Goal: Find specific page/section: Find specific page/section

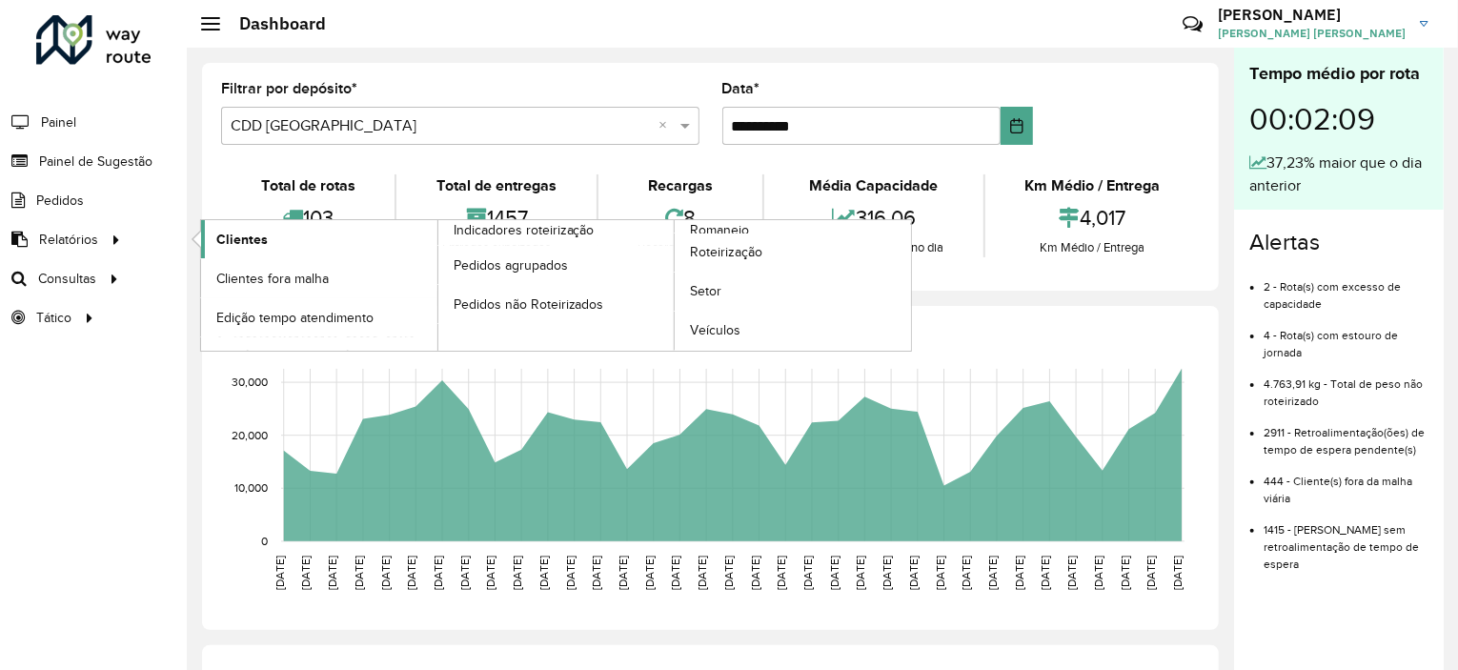
click at [238, 243] on span "Clientes" at bounding box center [241, 240] width 51 height 20
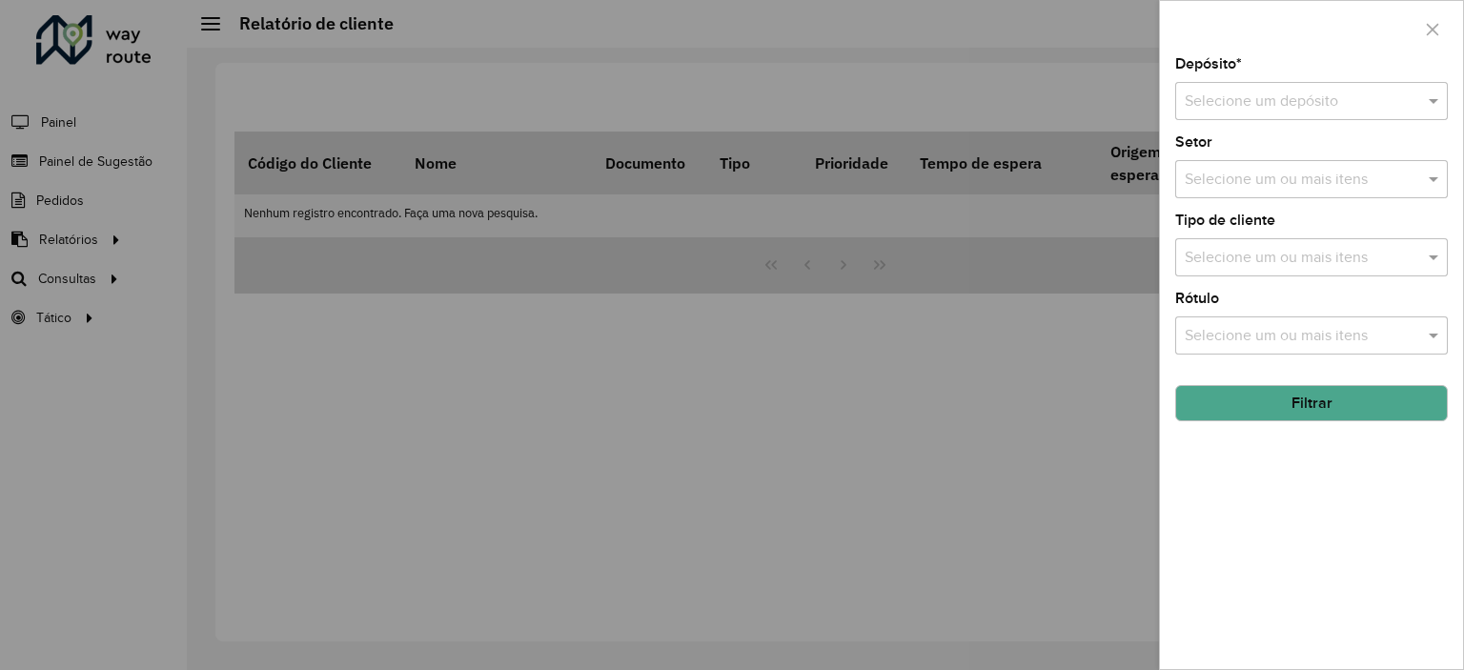
click at [1364, 106] on input "text" at bounding box center [1292, 102] width 215 height 23
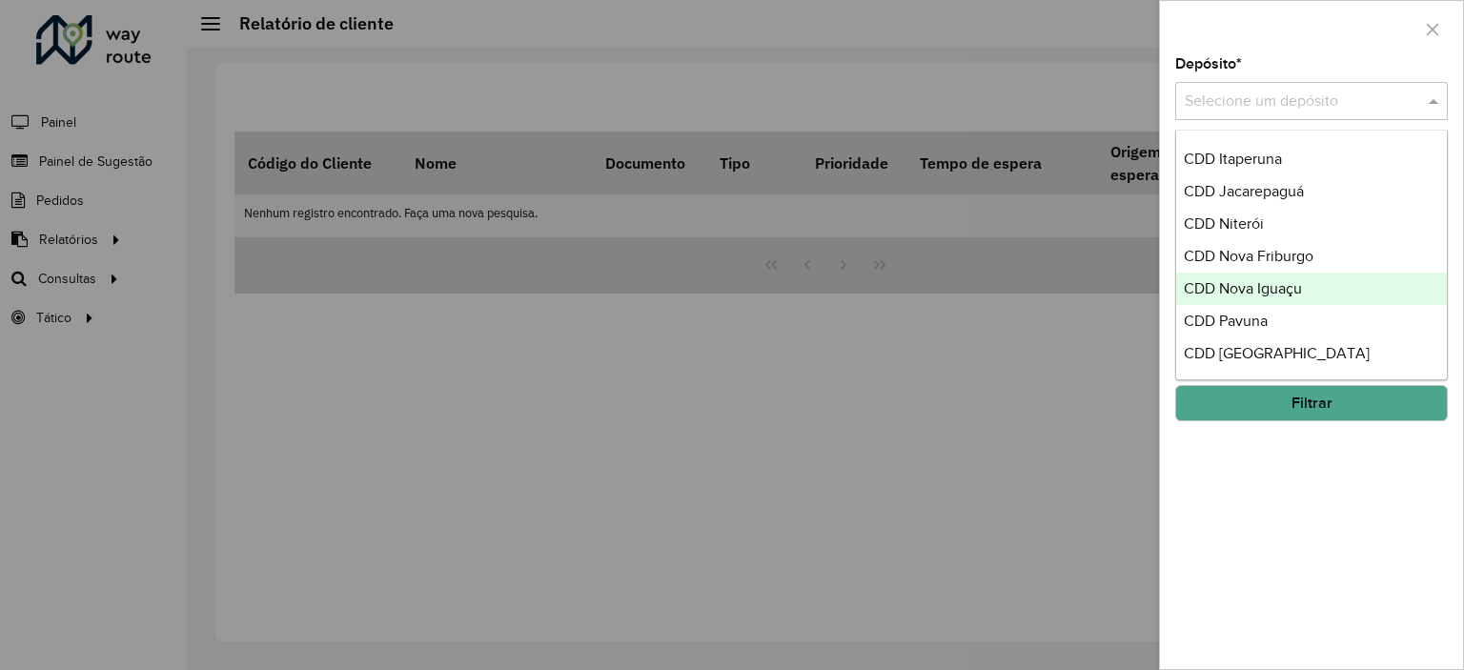
scroll to position [290, 0]
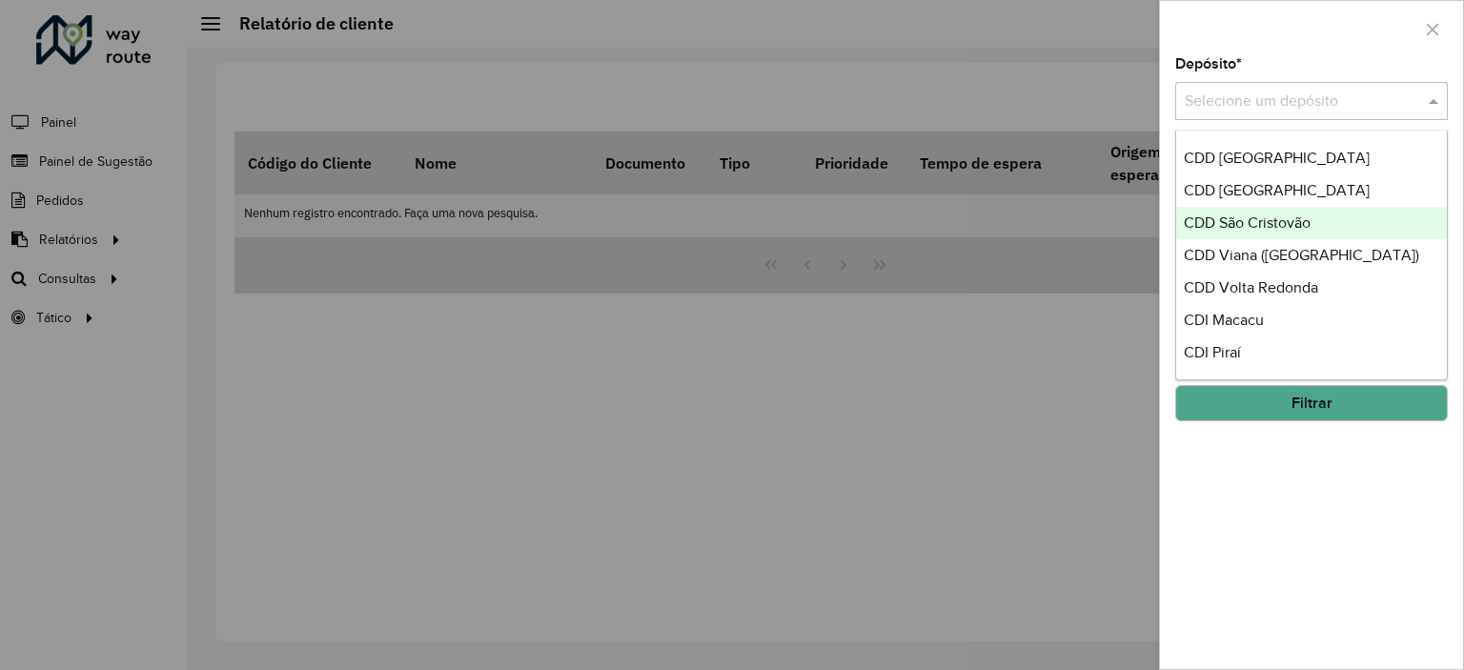
click at [1225, 226] on span "CDD São Cristovão" at bounding box center [1247, 222] width 127 height 16
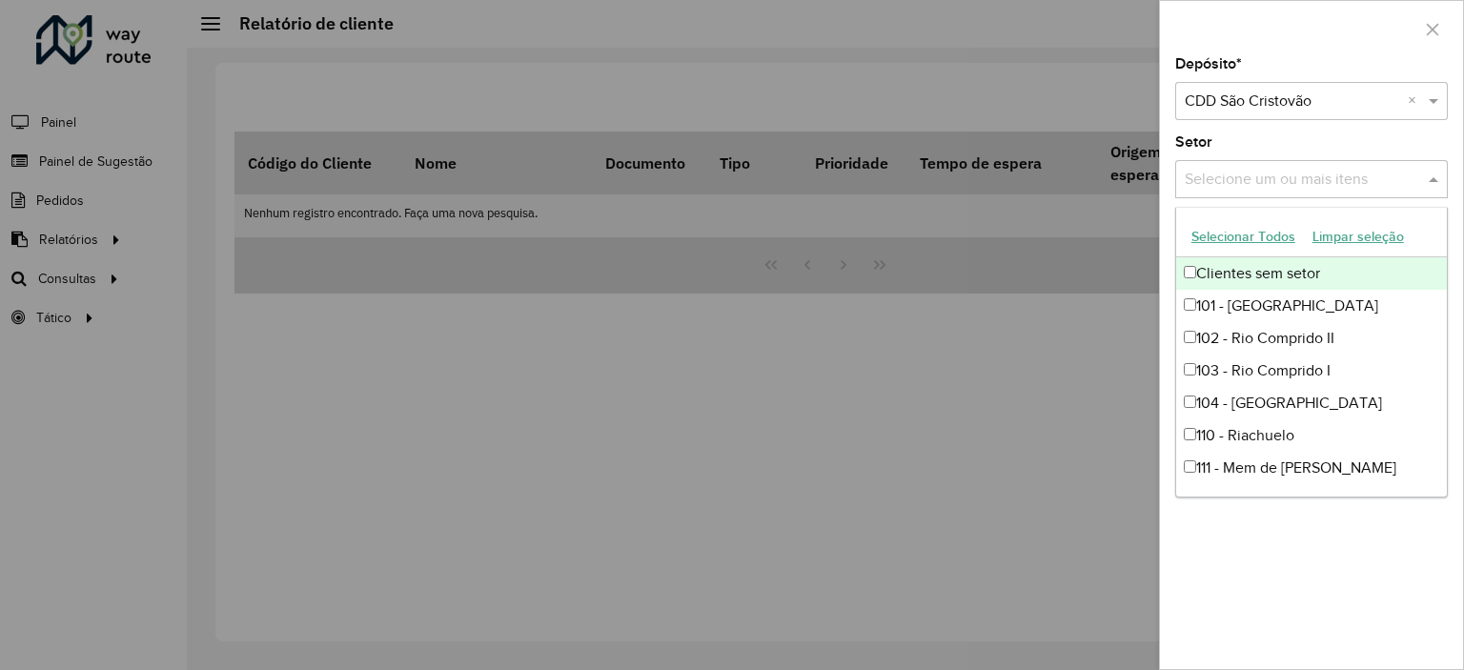
click at [1242, 186] on input "text" at bounding box center [1302, 180] width 244 height 23
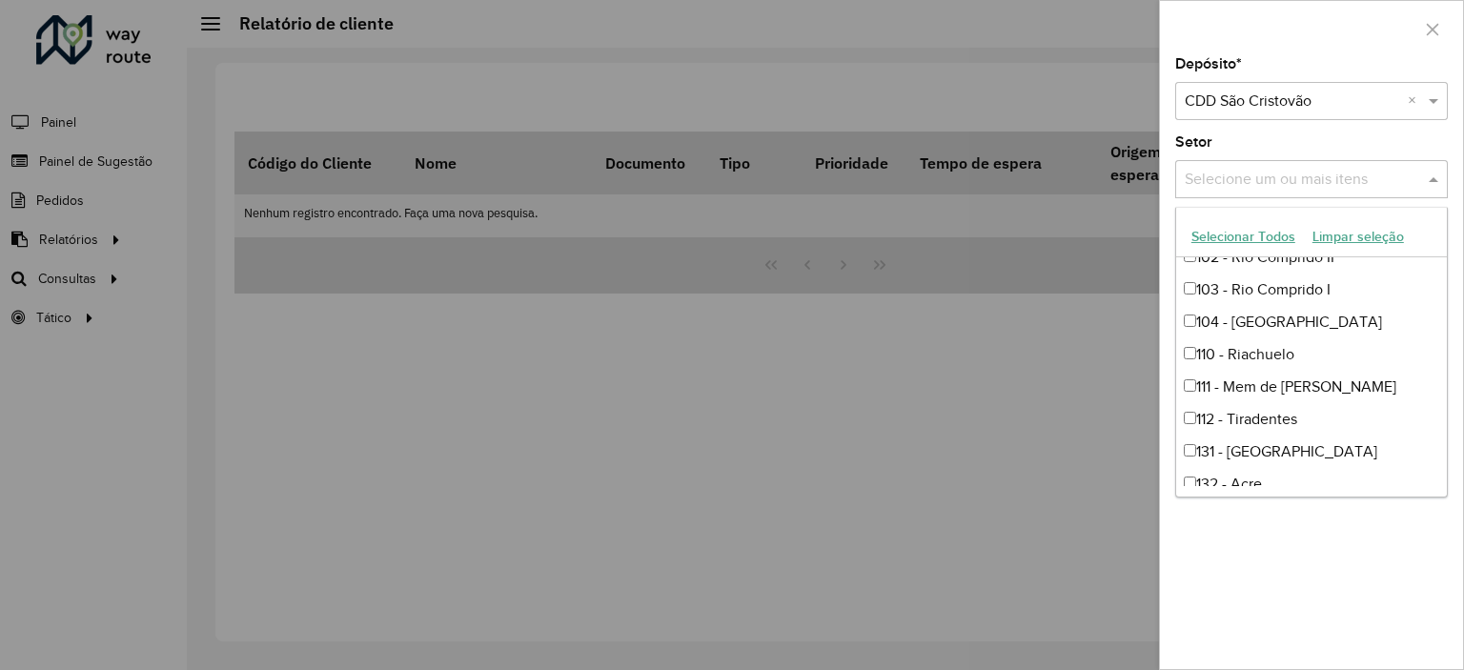
scroll to position [0, 0]
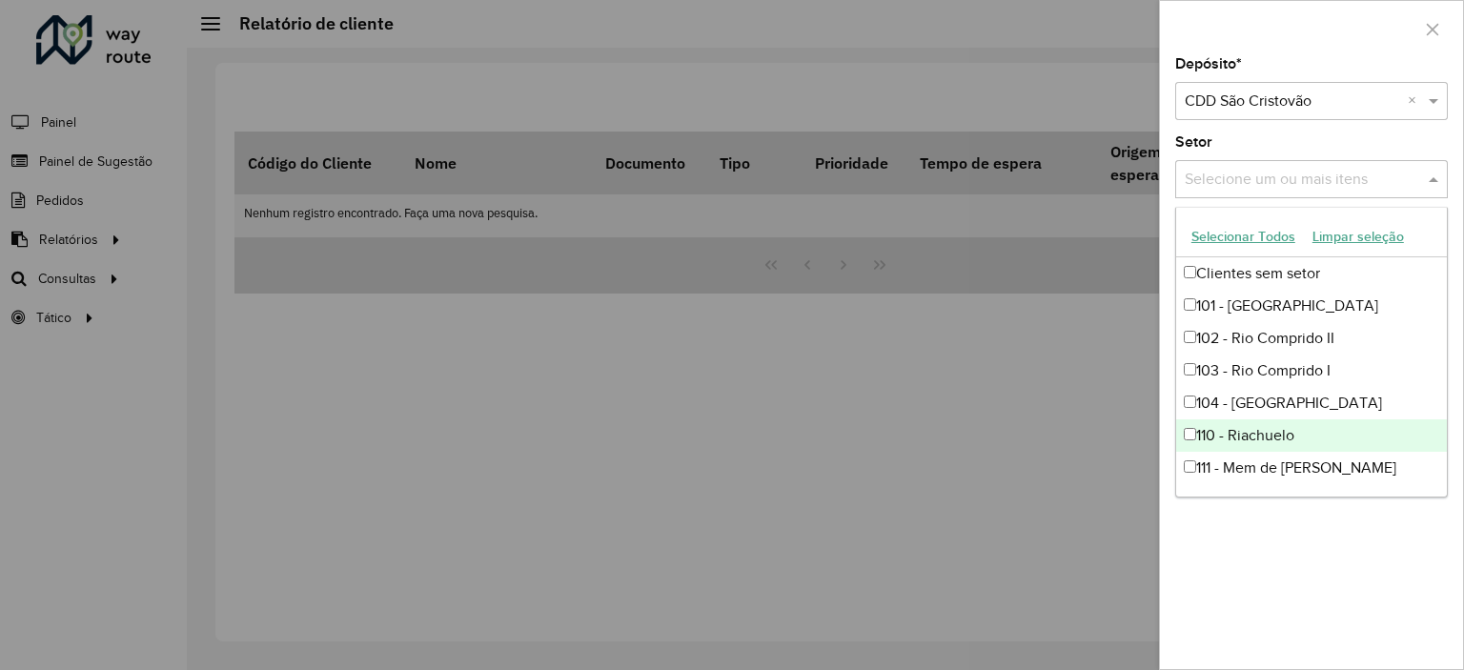
click at [1001, 590] on div at bounding box center [732, 335] width 1464 height 670
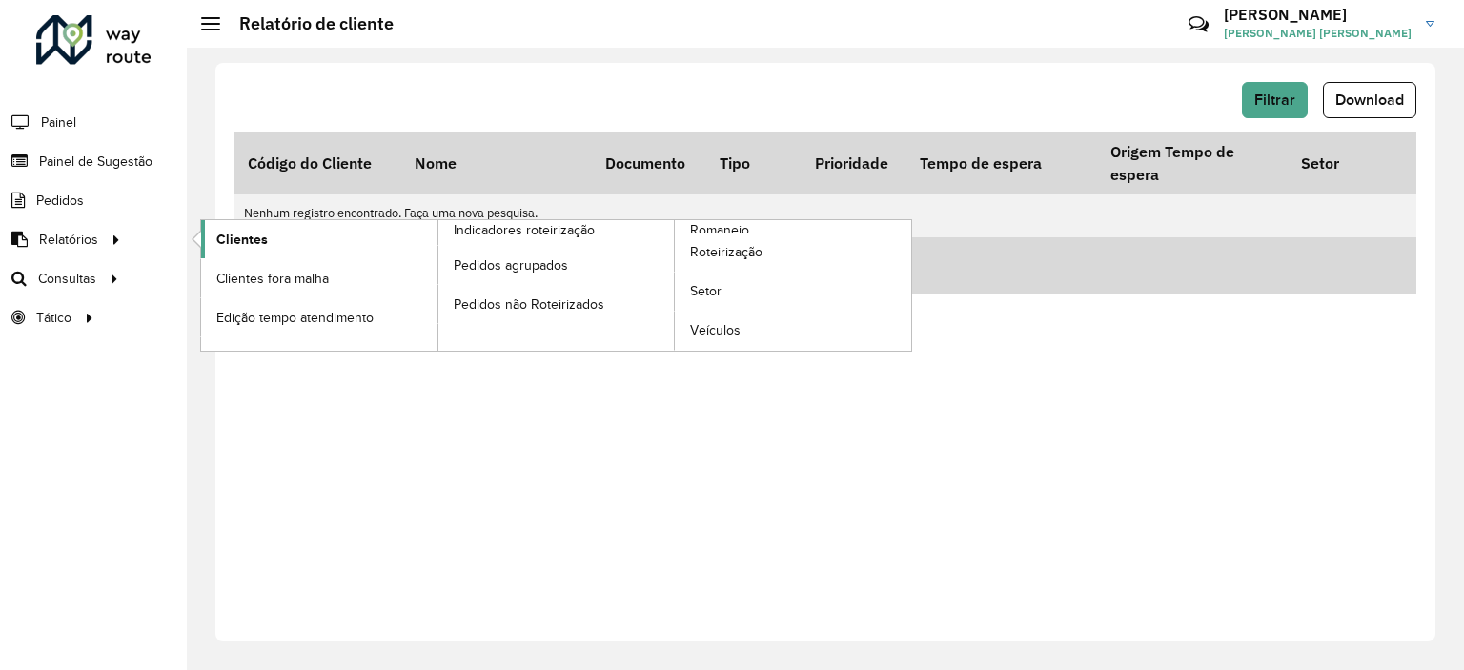
click at [230, 246] on span "Clientes" at bounding box center [241, 240] width 51 height 20
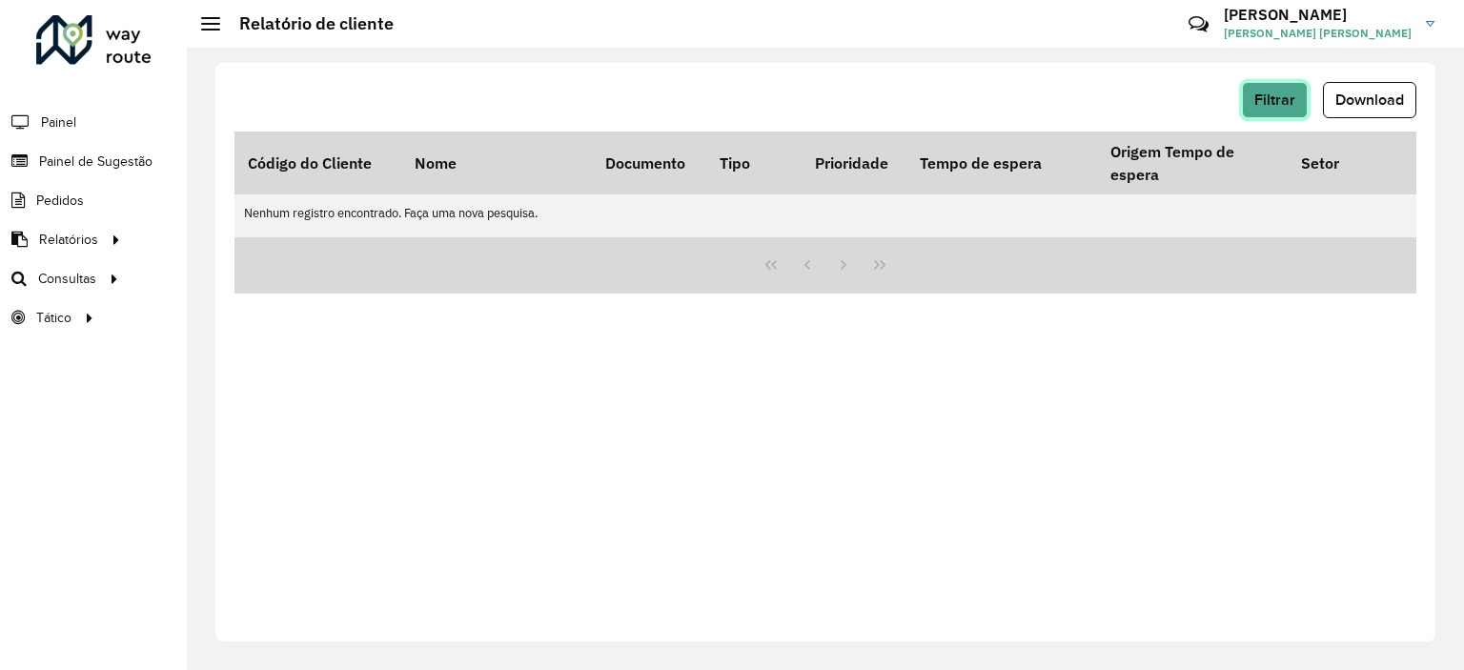
click at [1273, 102] on span "Filtrar" at bounding box center [1274, 99] width 41 height 16
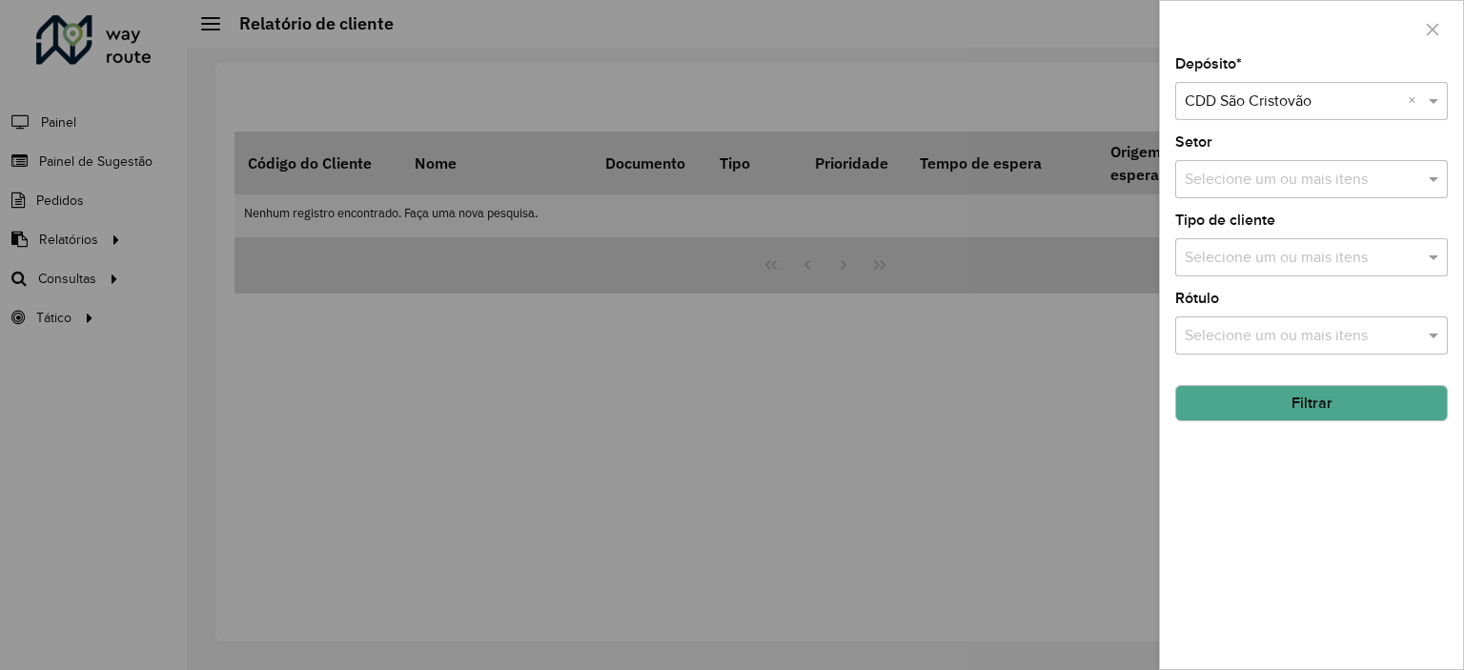
click at [1289, 183] on input "text" at bounding box center [1302, 180] width 244 height 23
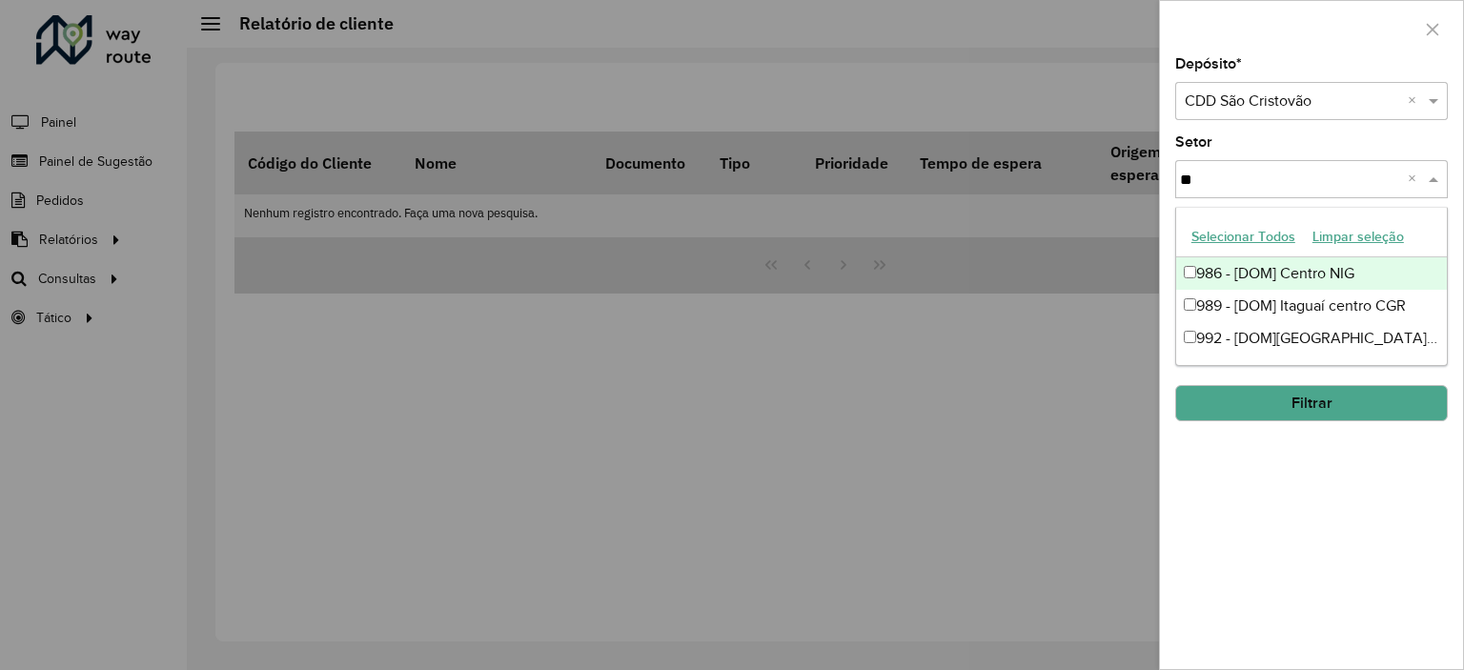
type input "*"
